Goal: Transaction & Acquisition: Purchase product/service

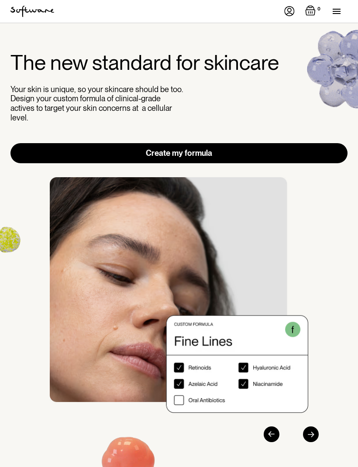
click at [338, 12] on div "menu" at bounding box center [340, 11] width 15 height 23
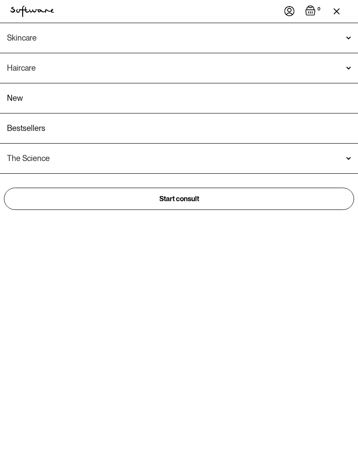
click at [69, 42] on div "Skincare" at bounding box center [179, 38] width 344 height 9
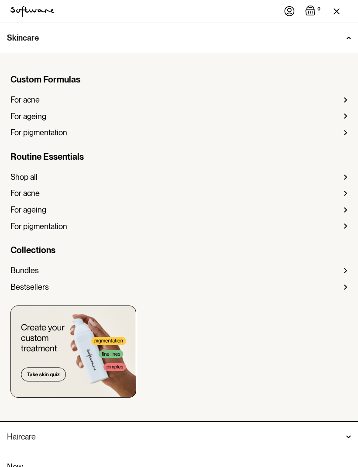
click at [37, 269] on div "Bundles" at bounding box center [24, 271] width 28 height 10
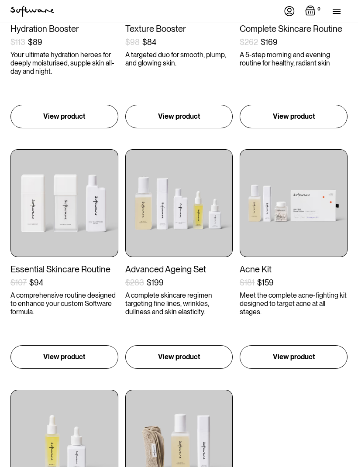
scroll to position [279, 0]
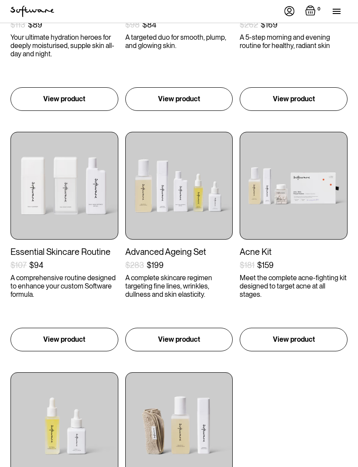
click at [191, 202] on img at bounding box center [179, 186] width 108 height 108
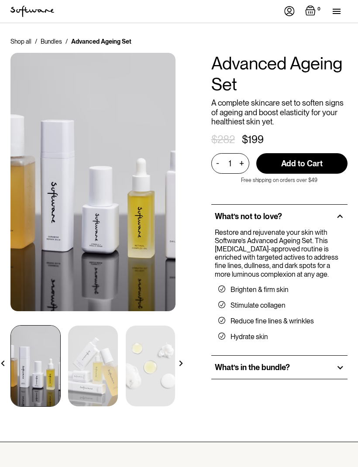
click at [307, 161] on input "Add to Cart" at bounding box center [301, 163] width 91 height 21
type input "Add to Cart"
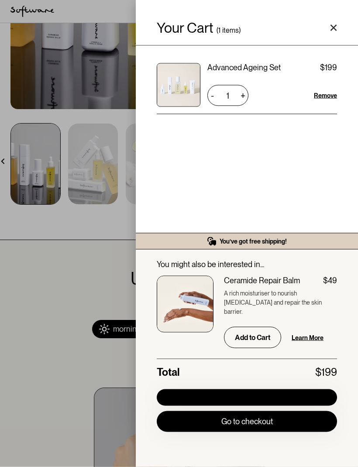
scroll to position [202, 0]
click at [272, 432] on link "Go to checkout" at bounding box center [247, 421] width 180 height 21
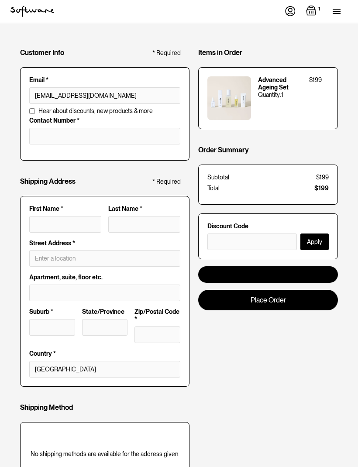
type input "hofrad30@gmail.com"
click at [65, 142] on input "tel" at bounding box center [104, 136] width 151 height 17
type input "0428447479"
click at [69, 225] on input "First Name *" at bounding box center [65, 224] width 72 height 17
type input "K"
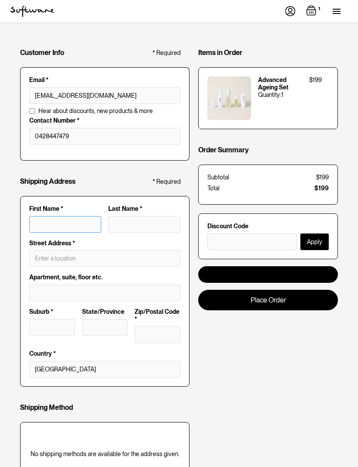
type input "K"
type input "Ka"
type input "Kar"
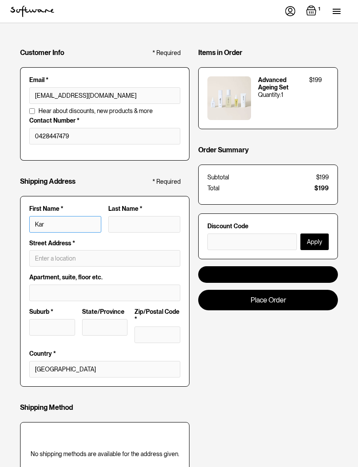
type input "Kare"
type input "Karen"
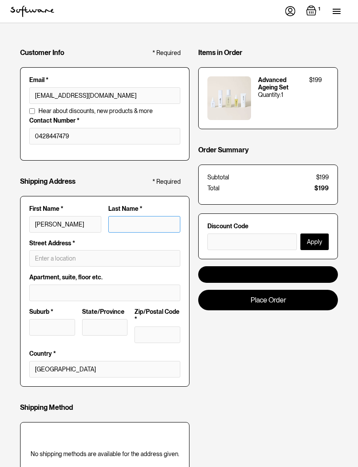
click at [135, 222] on input "Last Name *" at bounding box center [144, 224] width 72 height 17
type input "H"
type input "Karen H"
type input "Ha"
type input "Karen Ha"
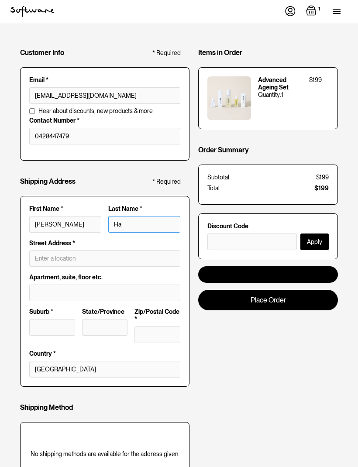
type input "Han"
type input "Karen Han"
type input "Hans"
type input "Karen Hans"
type input "Hanse"
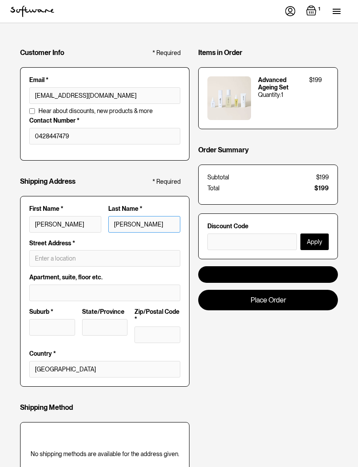
type input "Karen Hanse"
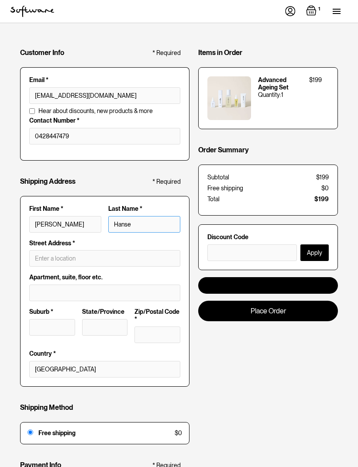
type input "Hansen"
type input "[PERSON_NAME]"
type input "Hansen"
click at [76, 257] on input "text" at bounding box center [104, 258] width 151 height 17
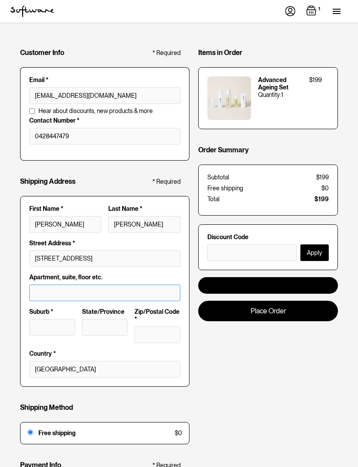
type input "[STREET_ADDRESS]"
type input "[GEOGRAPHIC_DATA]"
type input "WA"
type input "6330"
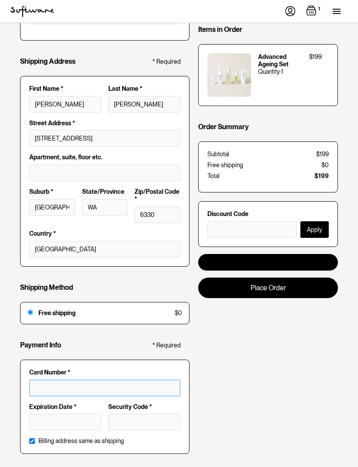
scroll to position [206, 0]
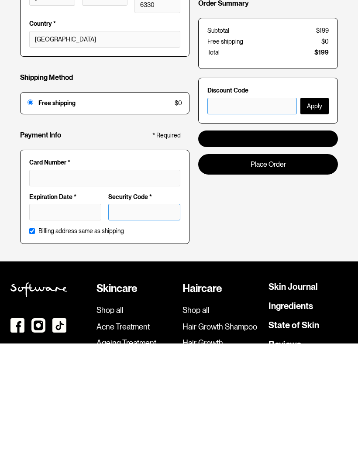
click at [251, 221] on input "text" at bounding box center [251, 229] width 89 height 17
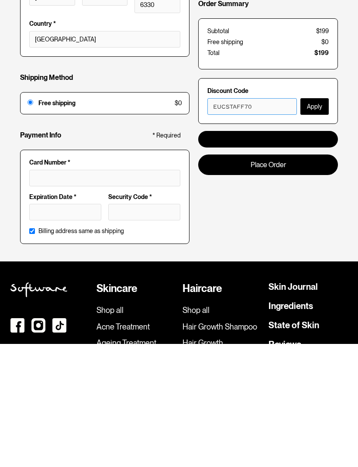
type input "EUCSTAFF70"
click at [320, 221] on button "Apply" at bounding box center [314, 229] width 28 height 17
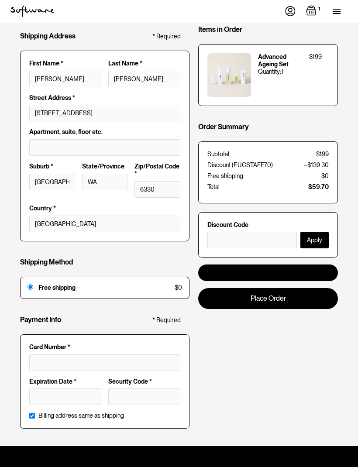
scroll to position [157, 0]
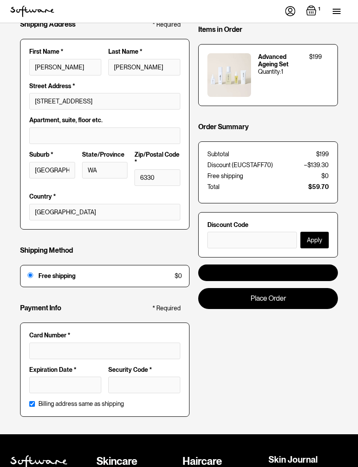
click at [293, 267] on link "Apple Pay" at bounding box center [268, 272] width 140 height 17
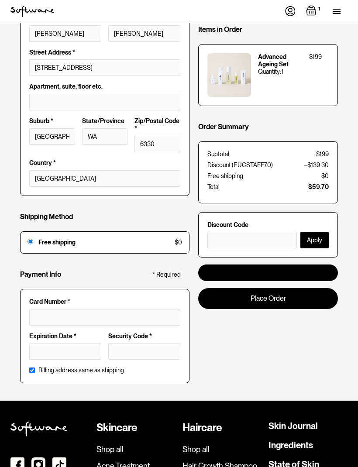
scroll to position [191, 0]
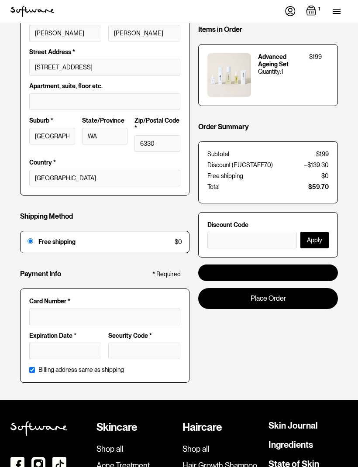
click at [292, 269] on link "Apple Pay" at bounding box center [268, 272] width 140 height 17
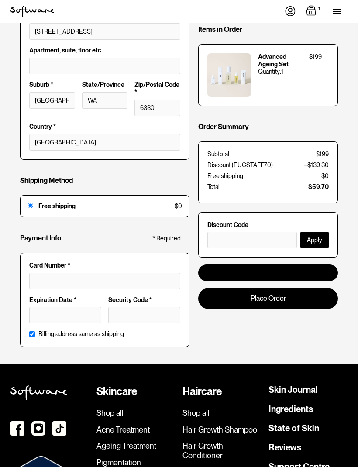
scroll to position [227, 0]
click at [274, 302] on link "Place Order" at bounding box center [268, 298] width 140 height 21
click at [271, 295] on link "Placing Order..." at bounding box center [268, 298] width 140 height 21
